Goal: Task Accomplishment & Management: Use online tool/utility

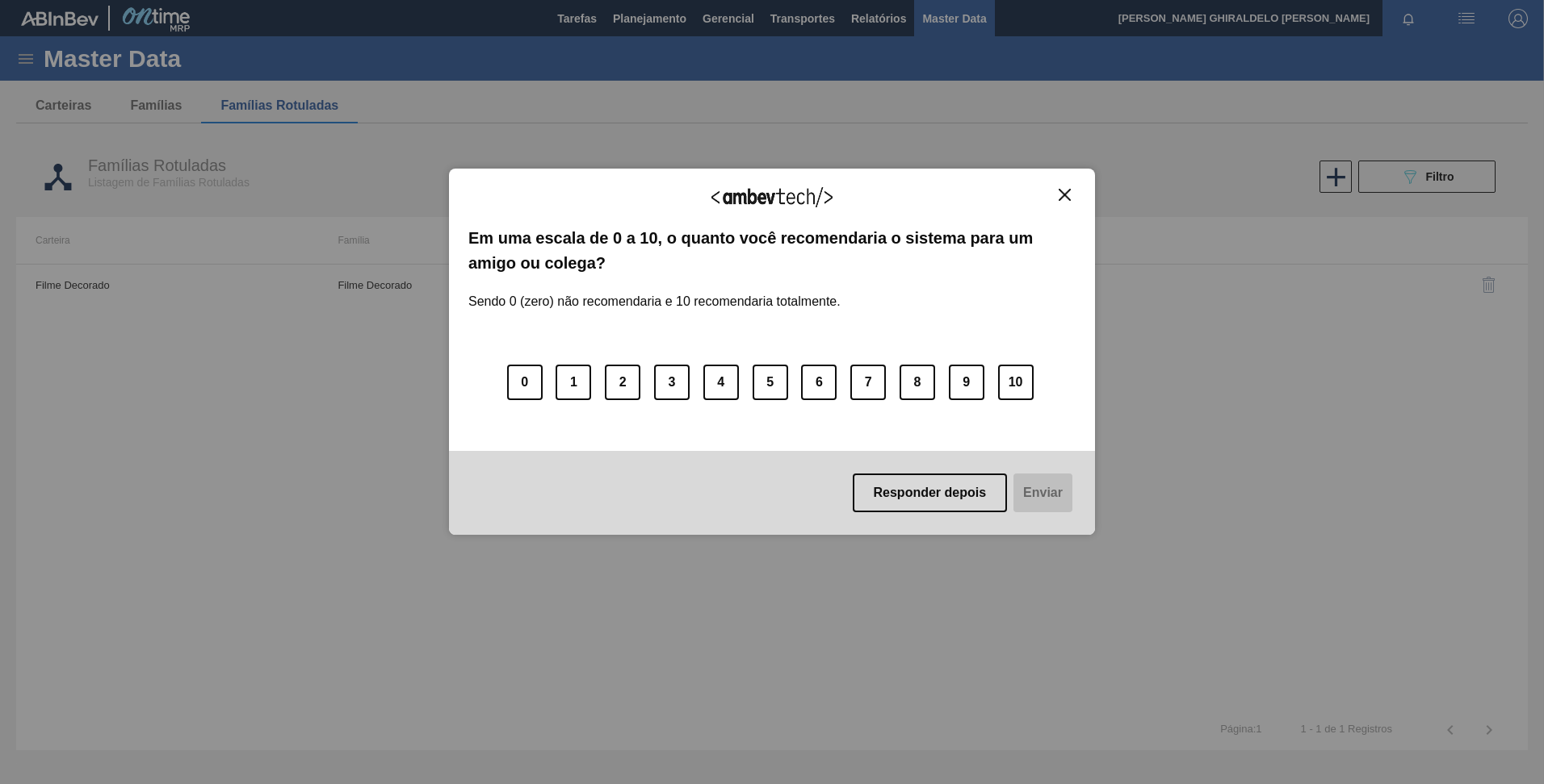
click at [1069, 201] on img "Close" at bounding box center [1065, 195] width 12 height 12
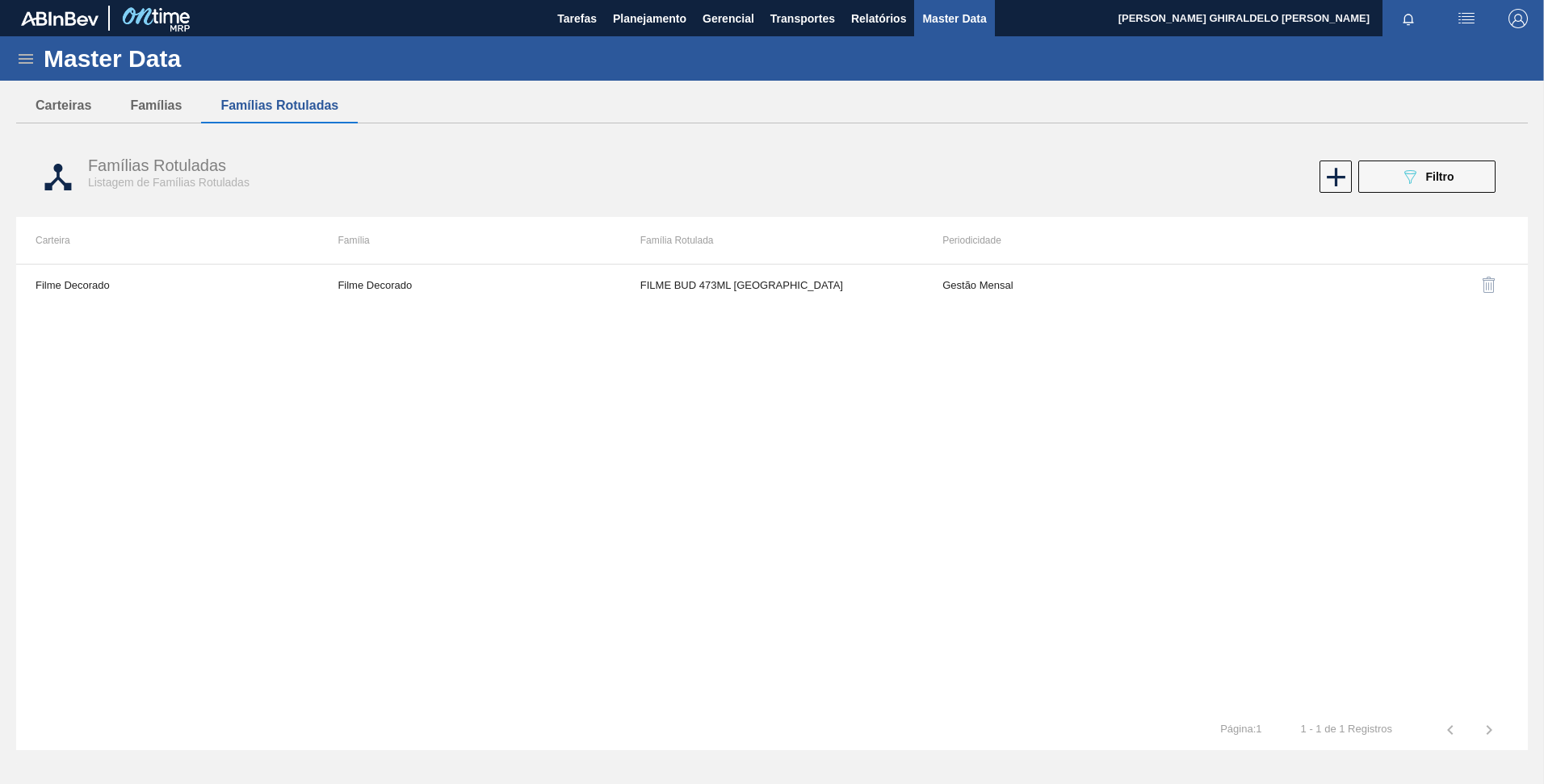
click at [24, 62] on icon at bounding box center [26, 59] width 20 height 20
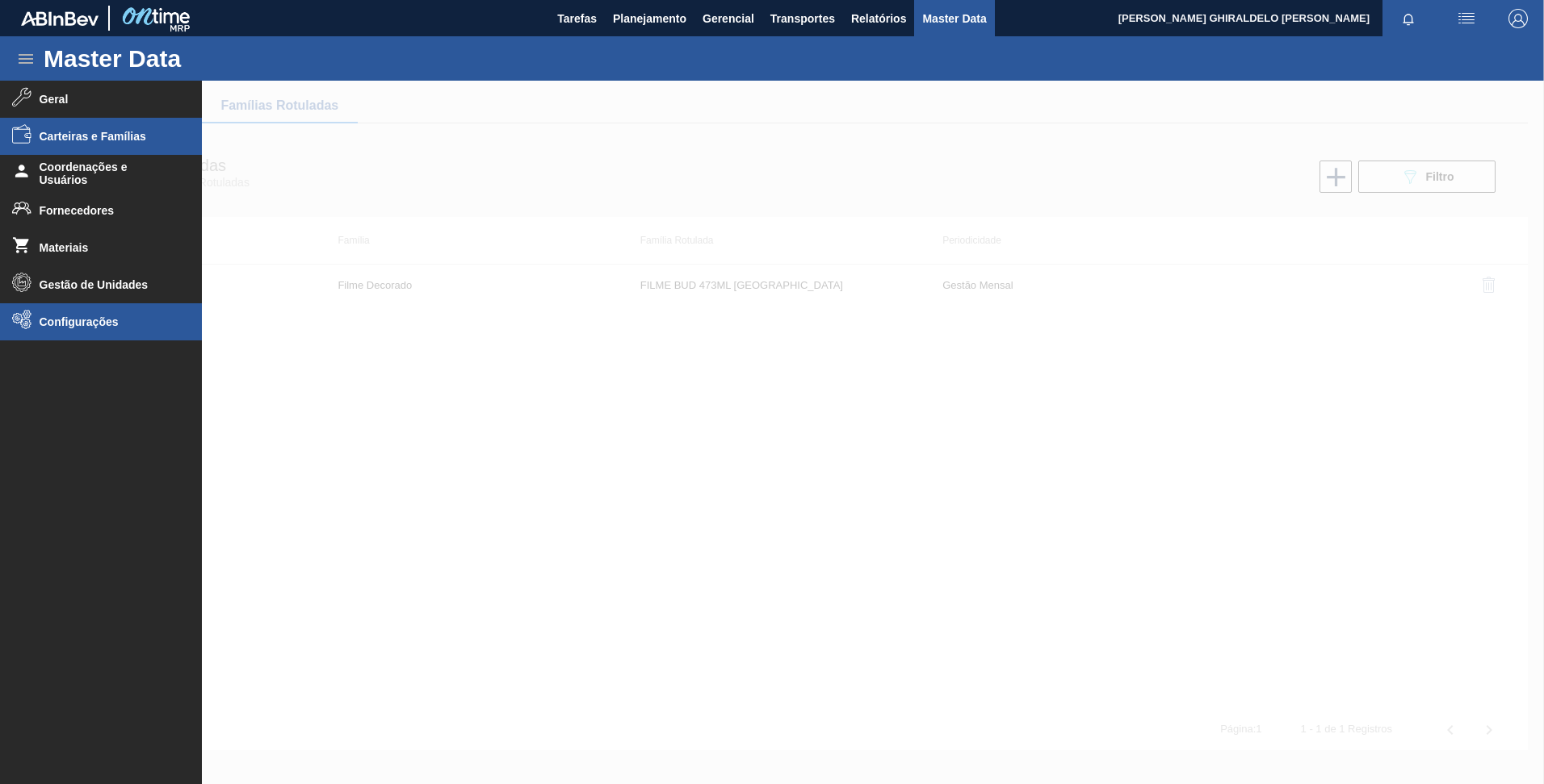
click at [83, 332] on li "Configurações" at bounding box center [101, 322] width 202 height 37
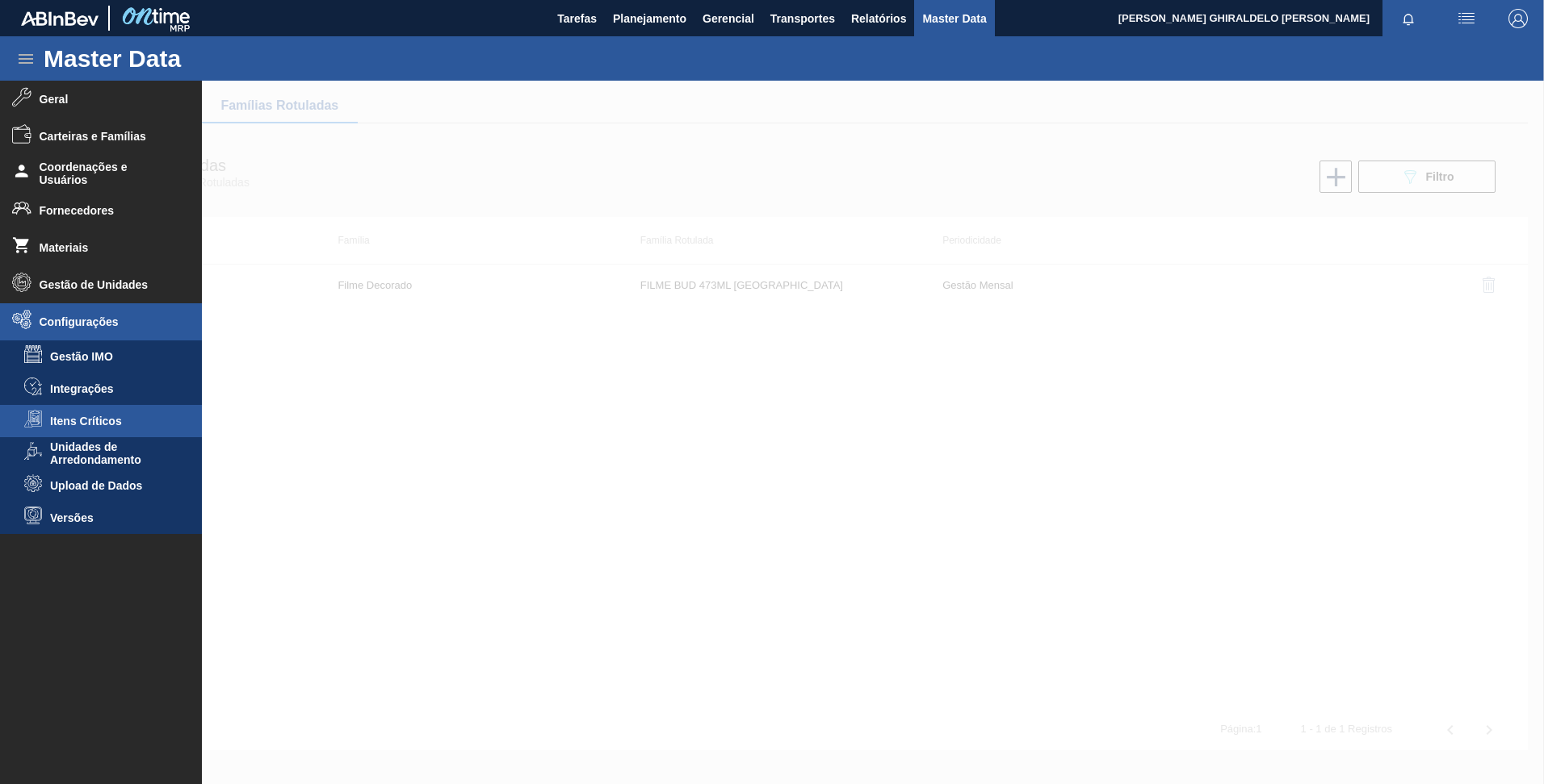
click at [126, 420] on span "Itens Críticos" at bounding box center [112, 421] width 124 height 12
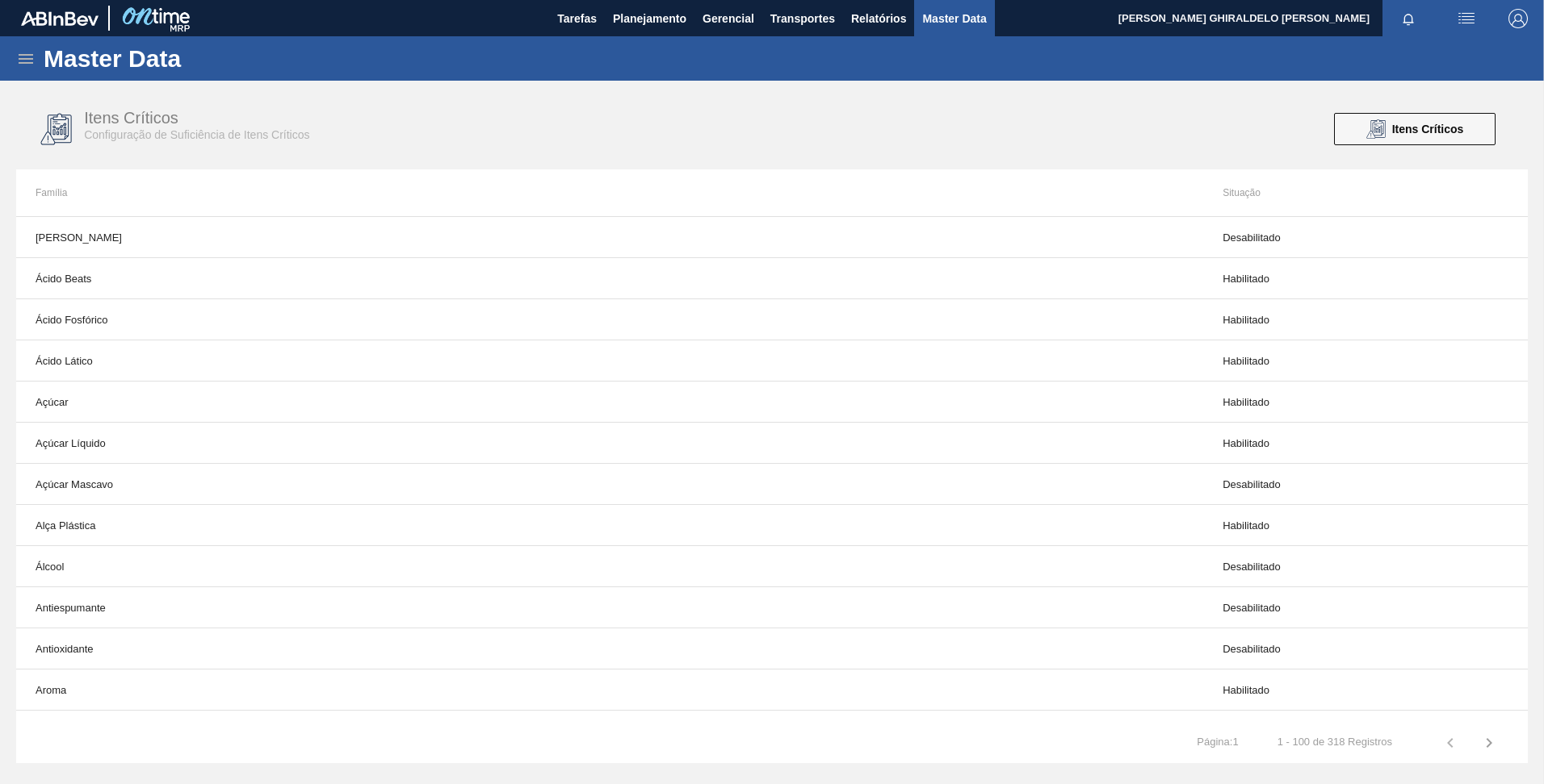
click at [28, 53] on icon at bounding box center [26, 59] width 20 height 20
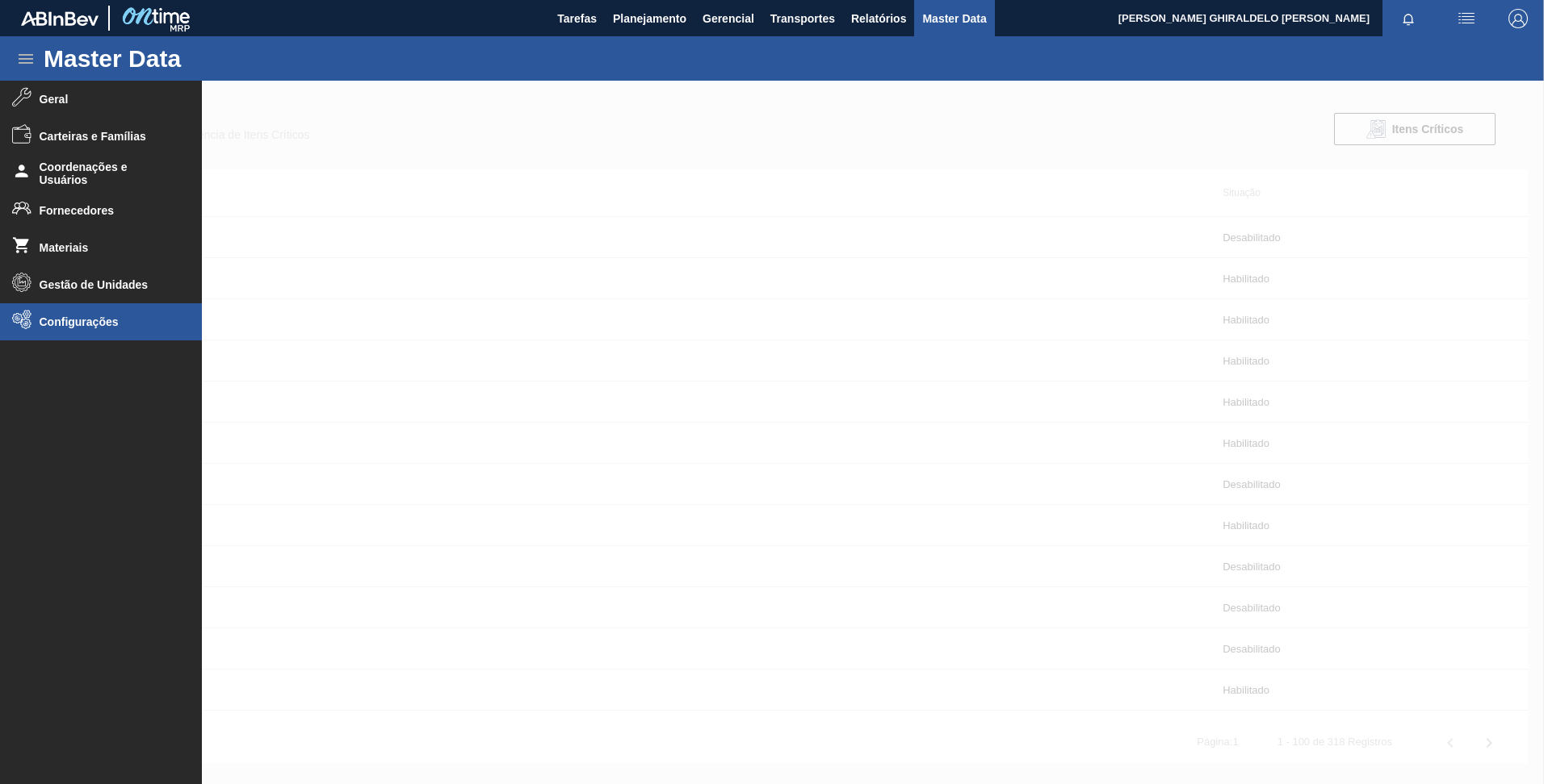
click at [97, 328] on li "Configurações" at bounding box center [101, 322] width 202 height 37
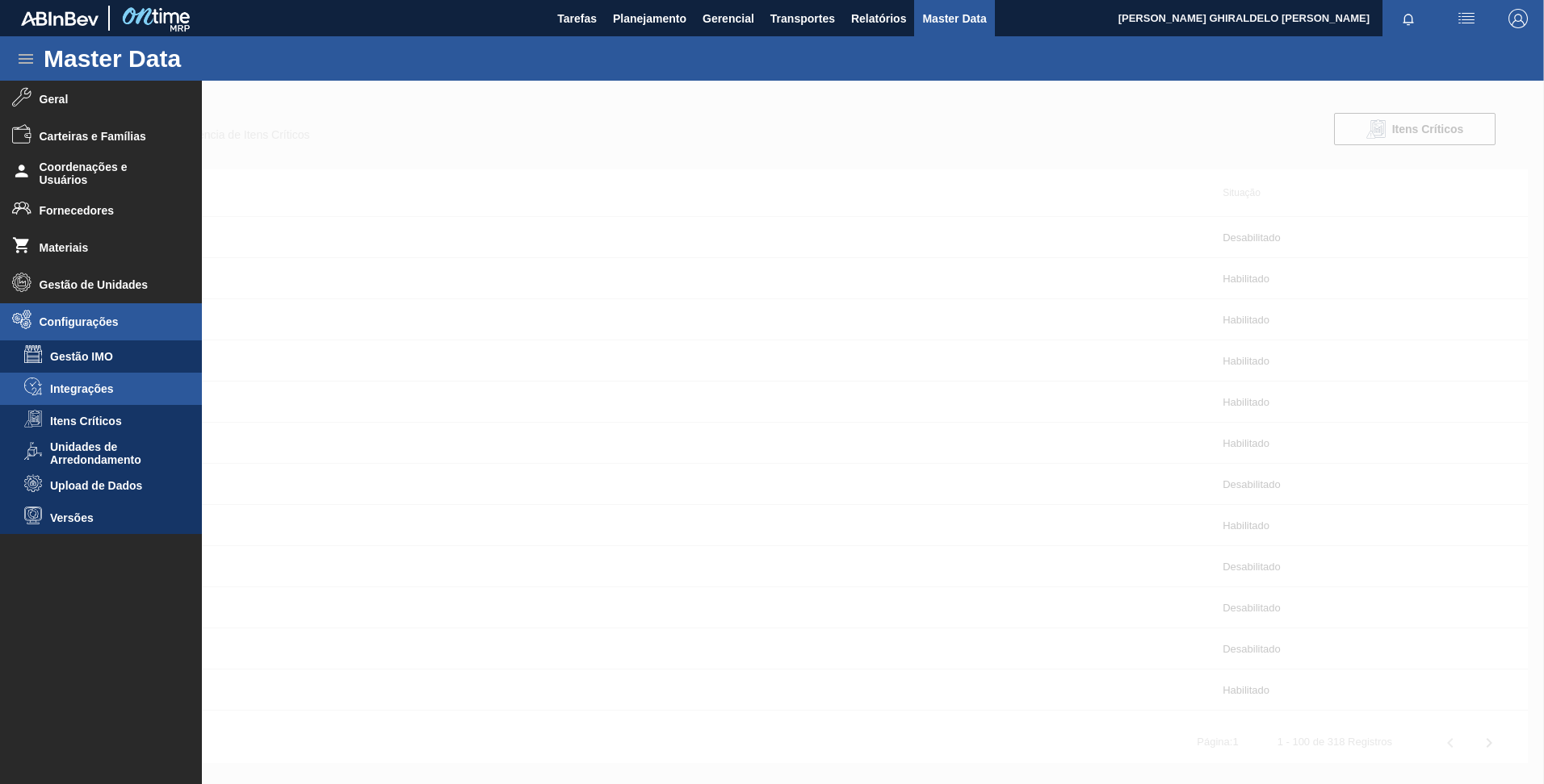
drag, startPoint x: 97, startPoint y: 328, endPoint x: 96, endPoint y: 392, distance: 64.0
click at [96, 392] on span "Integrações" at bounding box center [112, 389] width 124 height 12
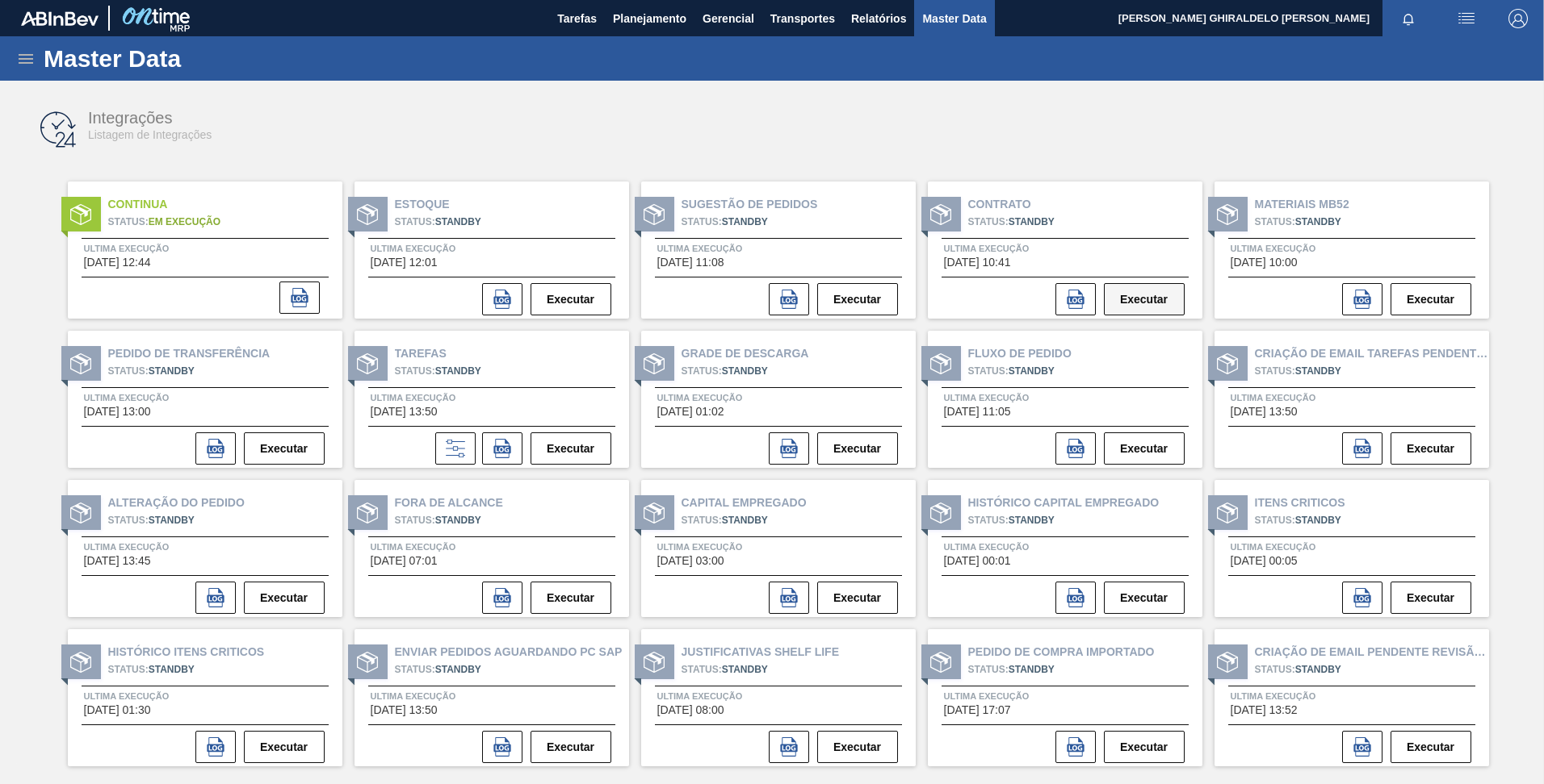
click at [1150, 297] on button "Executar" at bounding box center [1144, 300] width 80 height 32
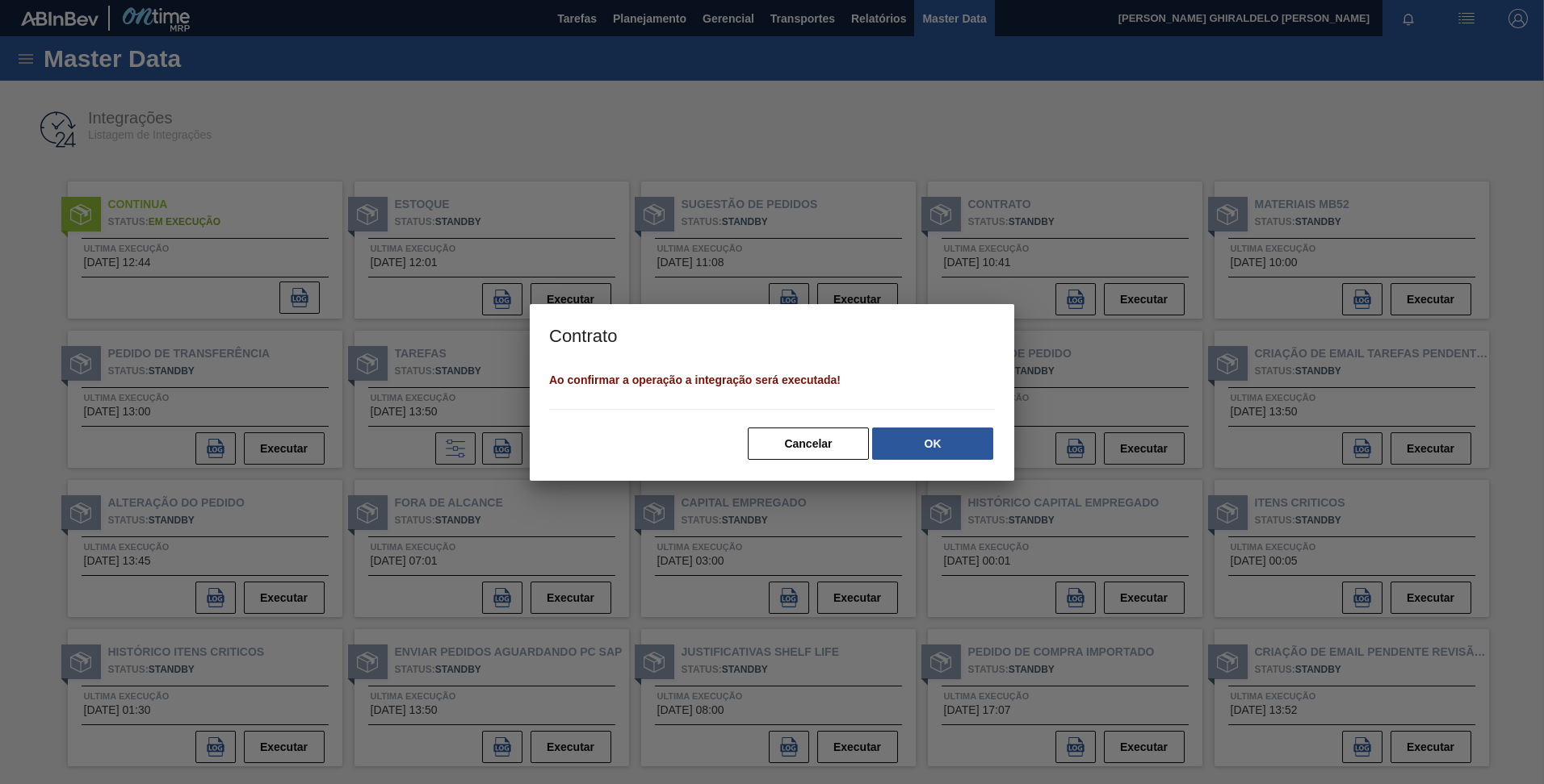
click at [926, 447] on button "OK" at bounding box center [933, 444] width 121 height 32
